Goal: Task Accomplishment & Management: Manage account settings

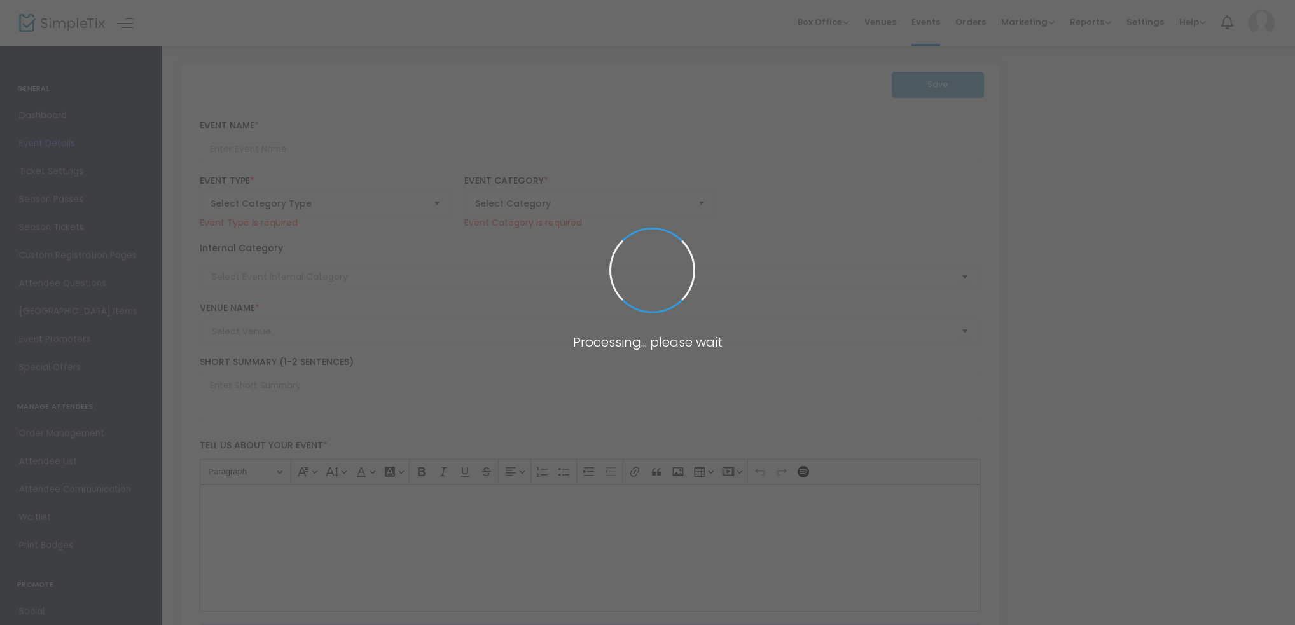
type input "[PERSON_NAME] Australia Cup Quarter Final - Avondale FC vs Brisbane City FC"
type textarea "Our story continues… it’sQuarter Final’s time! 💪 Fresh off a 3–1 victory over A…"
type input "BUY TICKETS"
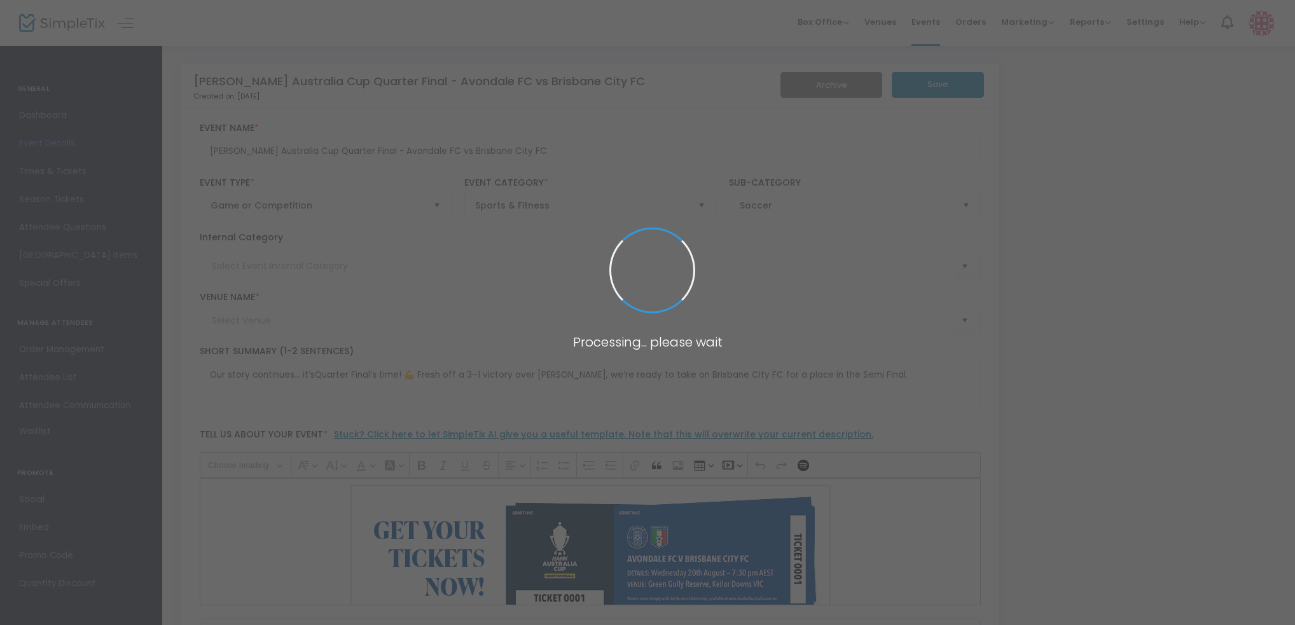
type input "151 Club House PL - Green Gully Reserve (Green Gully Reserve)"
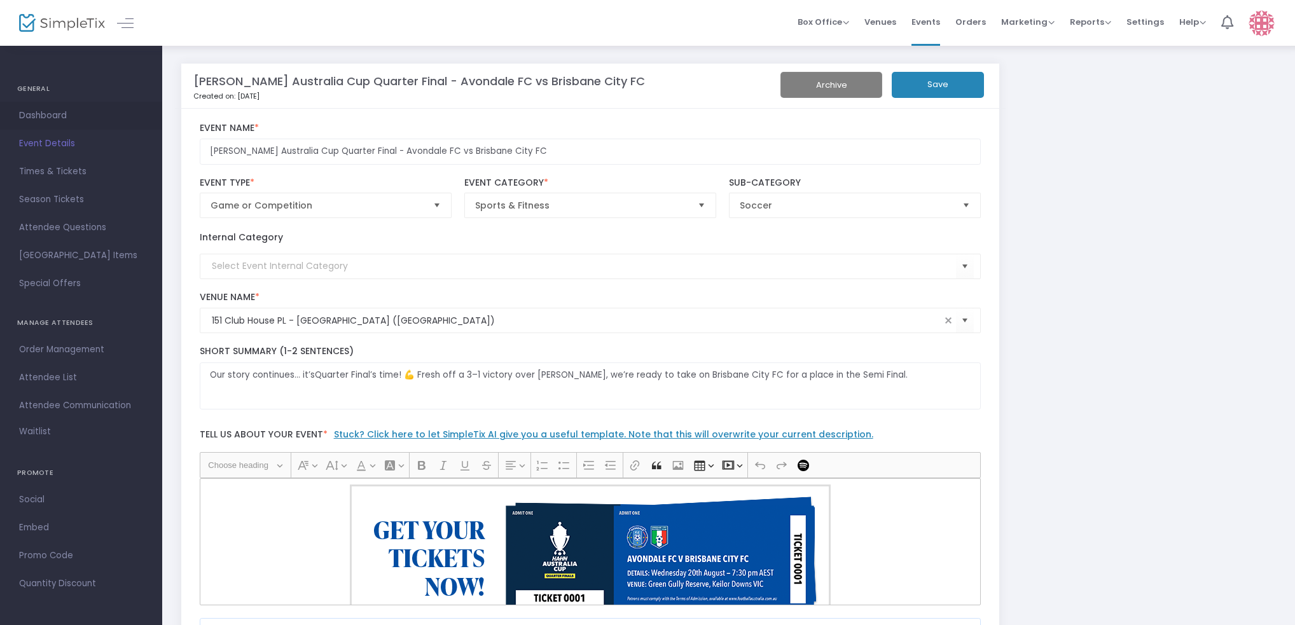
click at [59, 111] on span "Dashboard" at bounding box center [81, 115] width 124 height 17
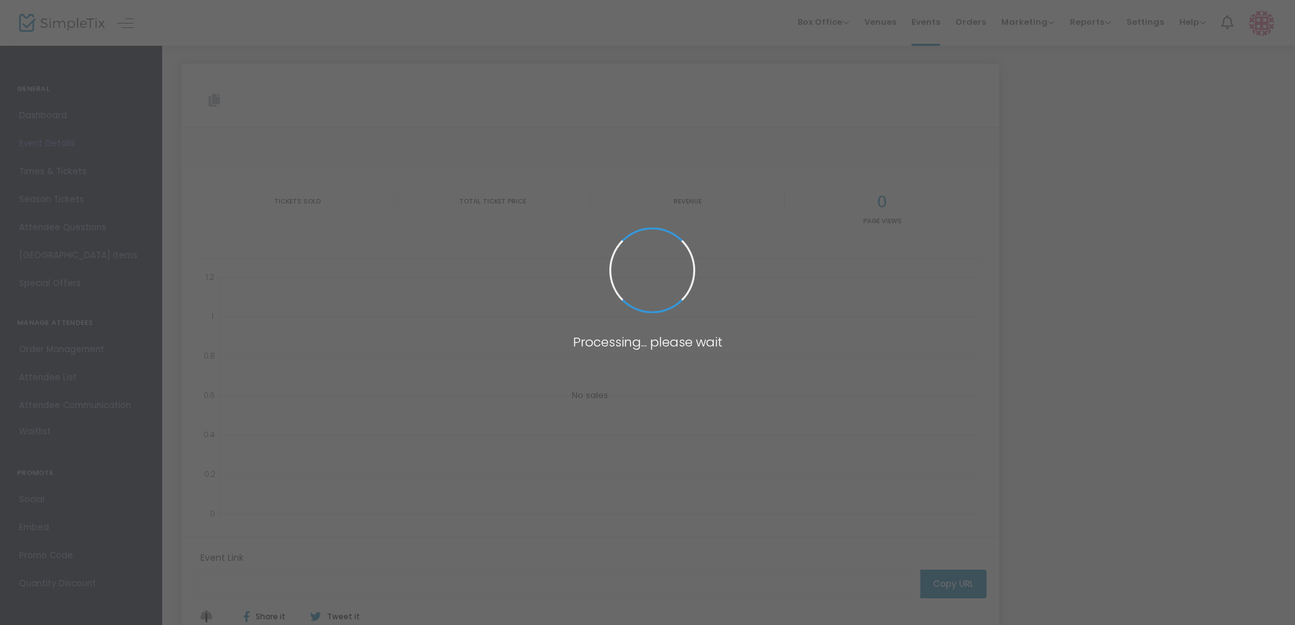
type input "[URL][DOMAIN_NAME][PERSON_NAME]"
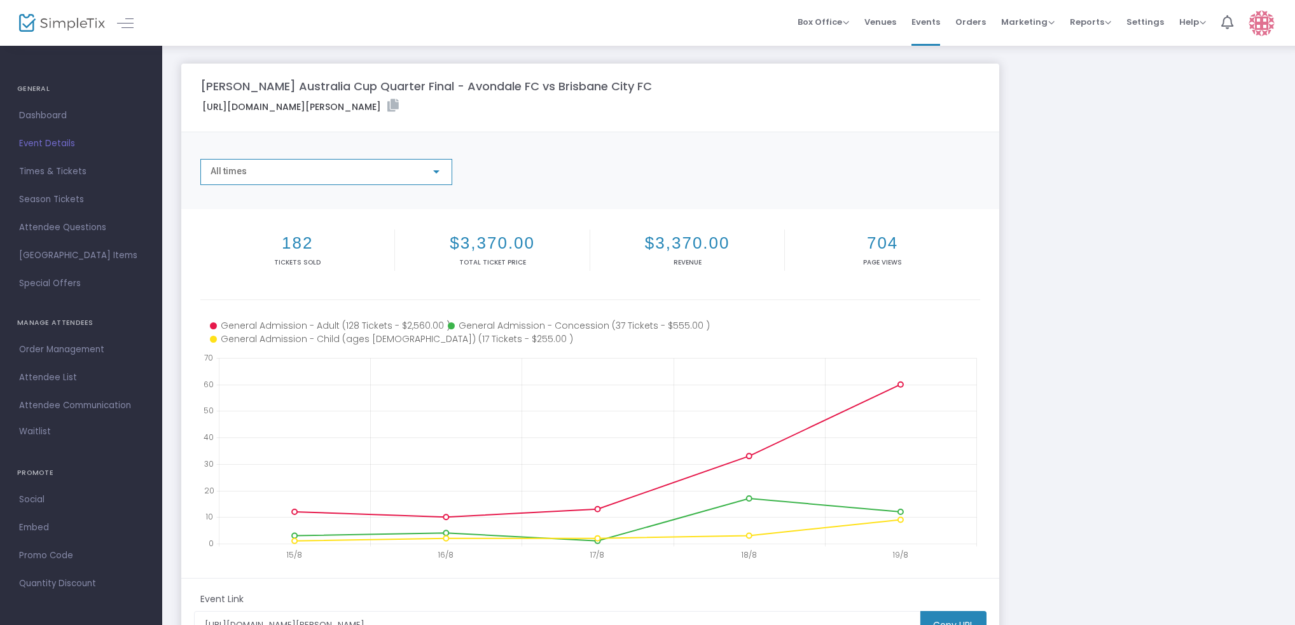
click at [394, 174] on div "All times" at bounding box center [320, 172] width 220 height 10
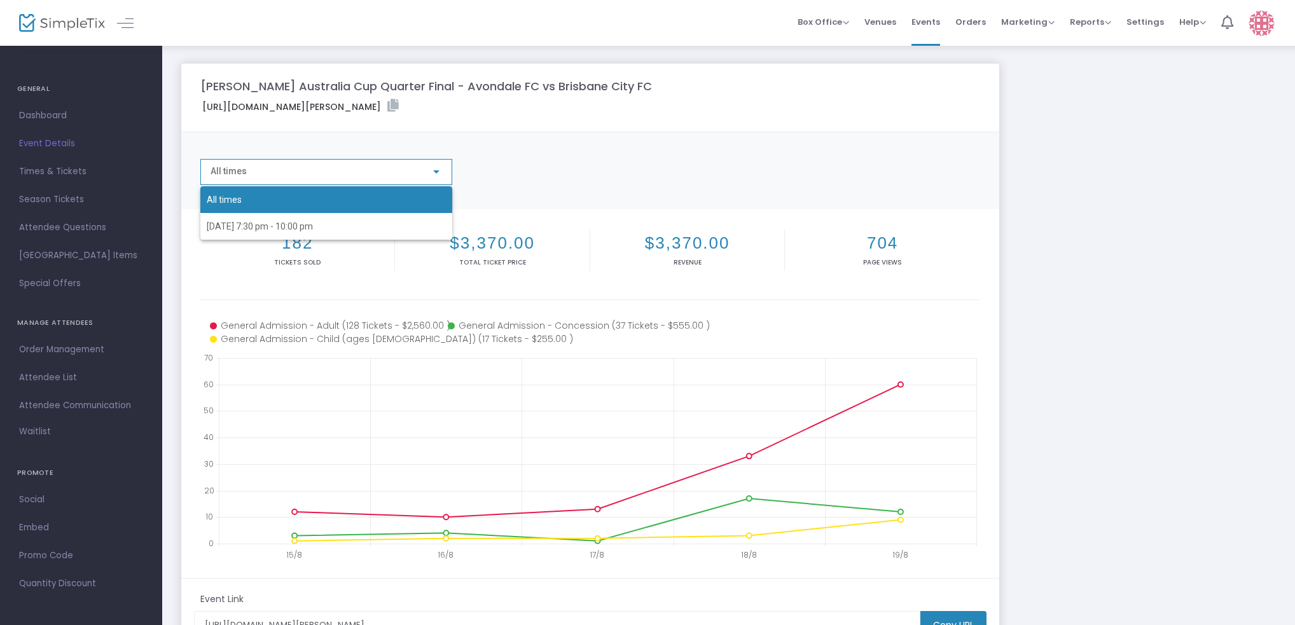
click at [613, 165] on div at bounding box center [647, 312] width 1295 height 625
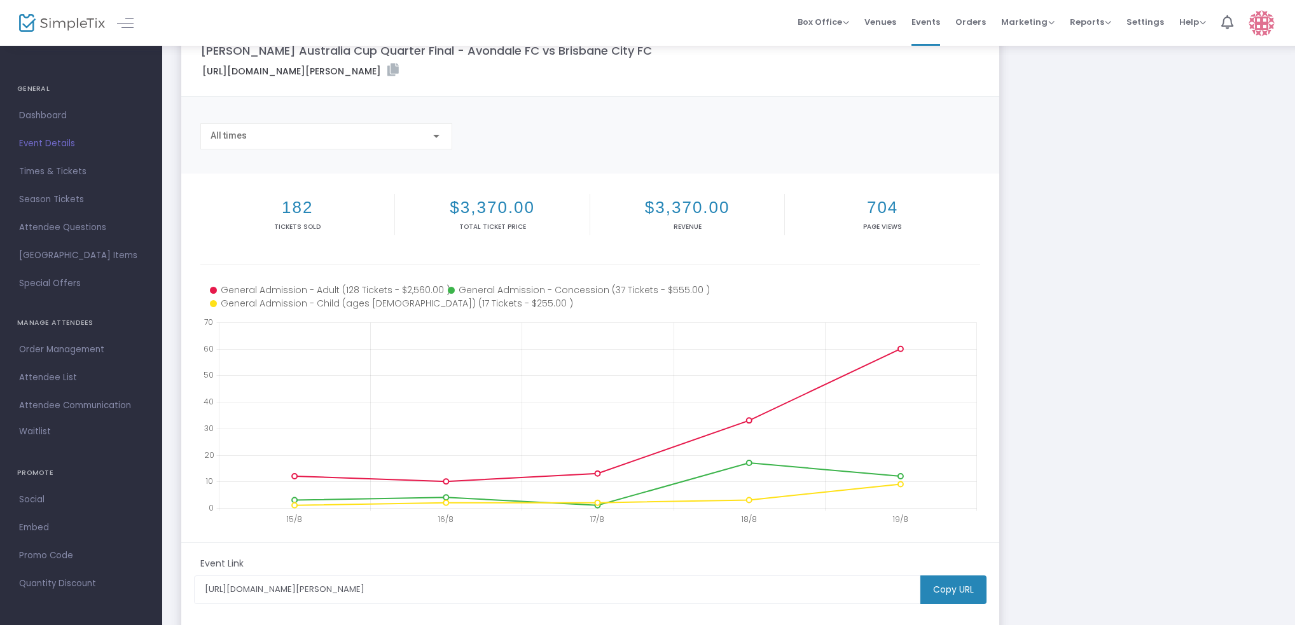
scroll to position [64, 0]
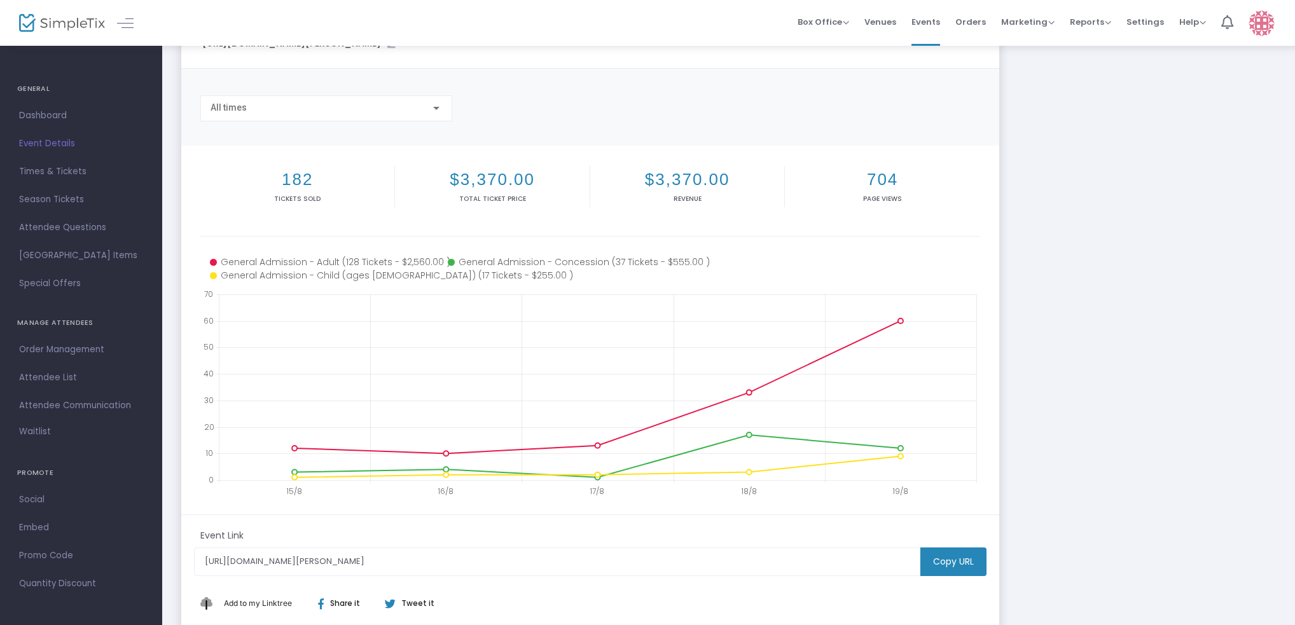
click at [1094, 234] on div "Hahn Australia Cup Quarter Final - Avondale FC vs Brisbane City FC https://www.…" at bounding box center [728, 316] width 1107 height 633
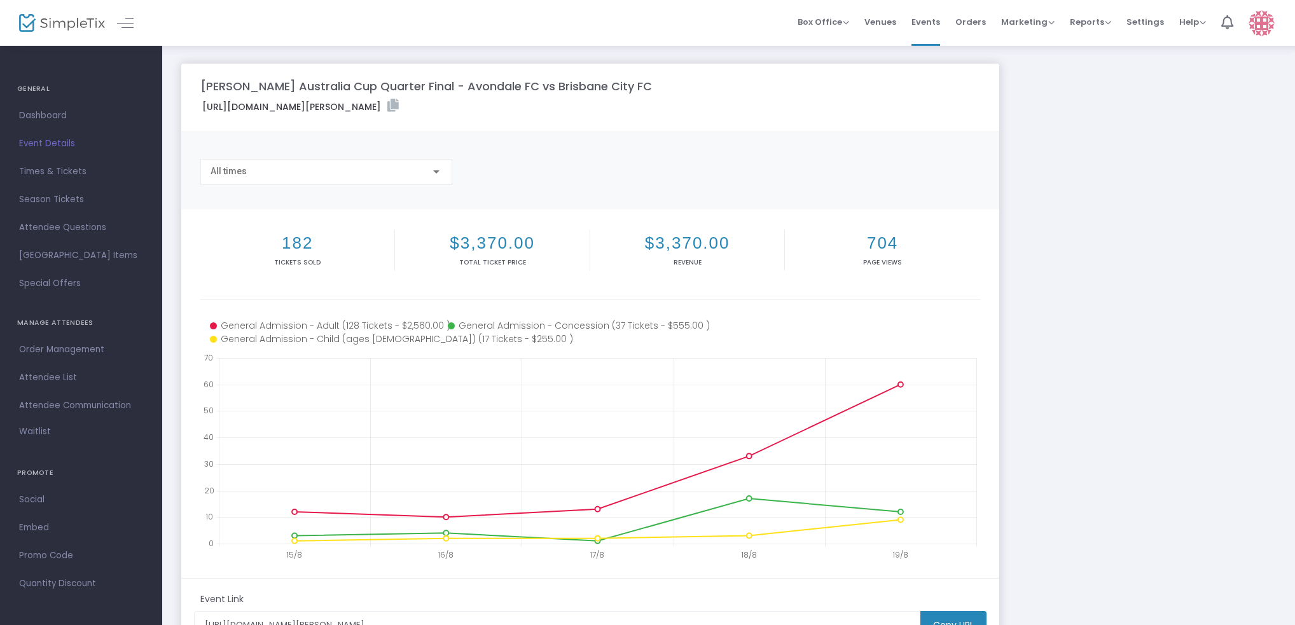
scroll to position [154, 0]
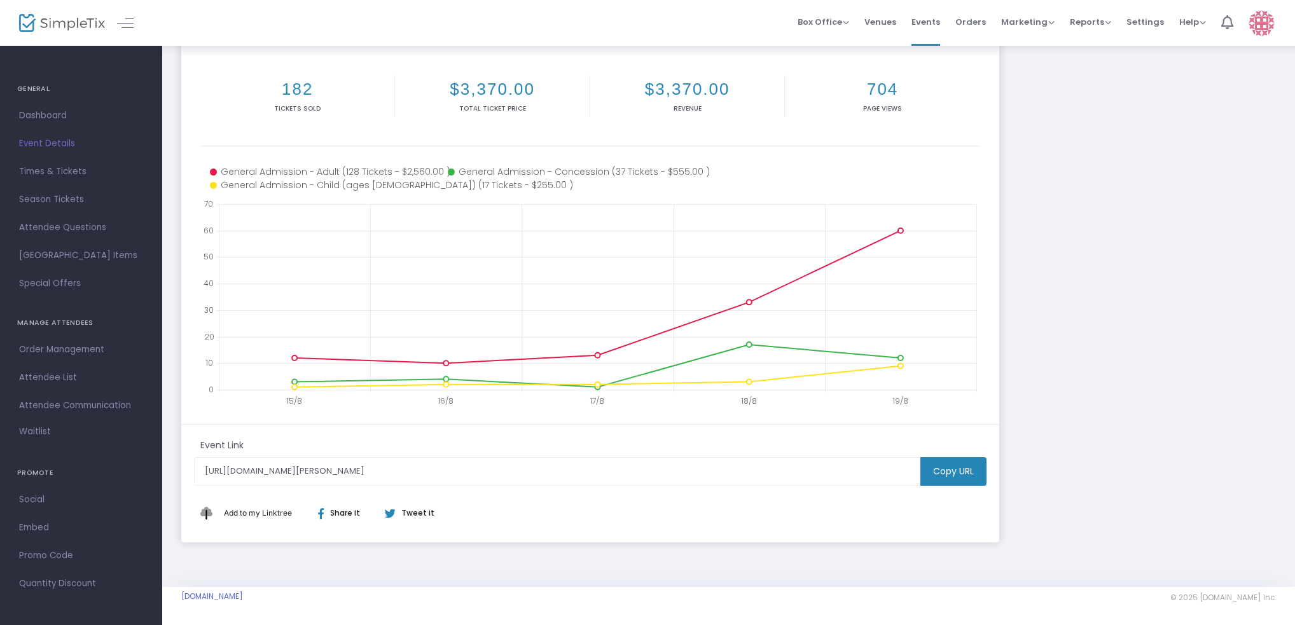
click at [1110, 277] on div "Hahn Australia Cup Quarter Final - Avondale FC vs Brisbane City FC https://www.…" at bounding box center [728, 226] width 1107 height 633
click at [1124, 308] on div "Hahn Australia Cup Quarter Final - Avondale FC vs Brisbane City FC https://www.…" at bounding box center [728, 226] width 1107 height 633
click at [57, 111] on span "Dashboard" at bounding box center [81, 115] width 124 height 17
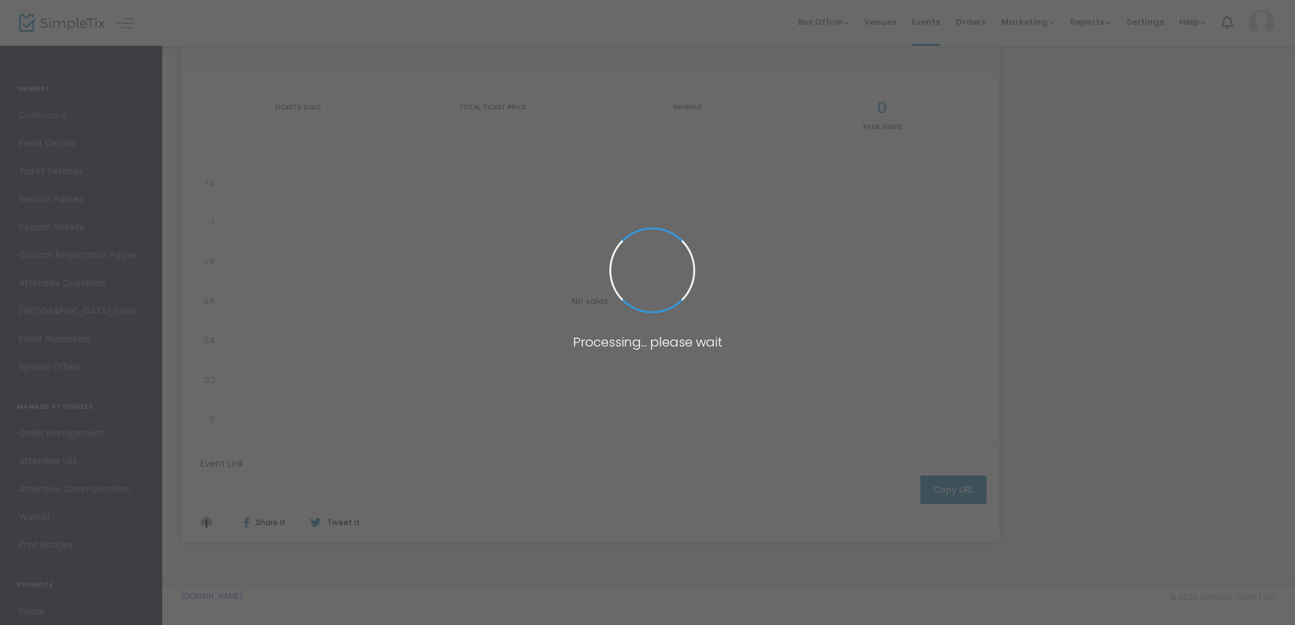
type input "[URL][DOMAIN_NAME][PERSON_NAME]"
